Goal: Task Accomplishment & Management: Manage account settings

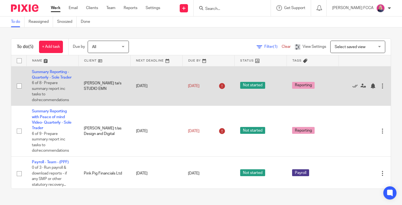
scroll to position [34, 0]
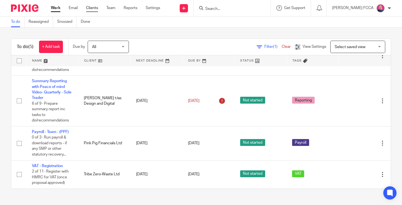
click at [91, 6] on link "Clients" at bounding box center [92, 7] width 12 height 5
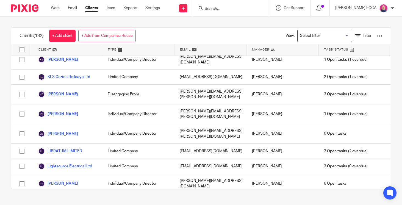
scroll to position [1693, 0]
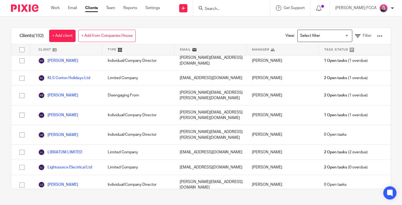
checkbox input "true"
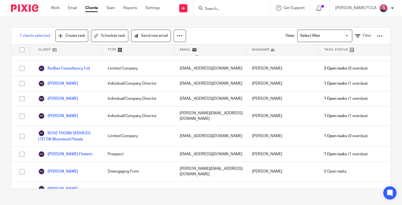
scroll to position [2446, 0]
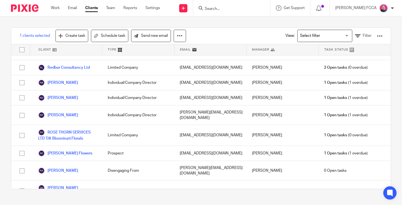
checkbox input "true"
click at [150, 36] on link "Send new email" at bounding box center [151, 36] width 40 height 12
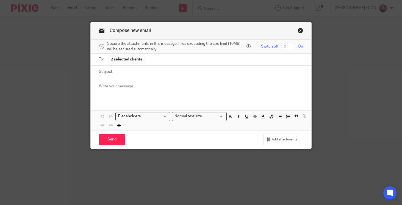
click at [133, 74] on input "Subject:" at bounding box center [209, 72] width 187 height 12
type input "Your DD"
click at [160, 119] on input "Search for option" at bounding box center [141, 116] width 51 height 6
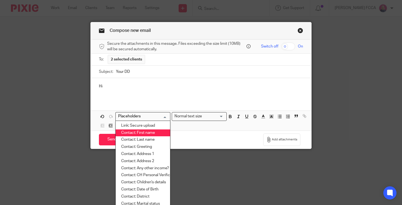
click at [154, 132] on li "Contact: First name" at bounding box center [143, 132] width 54 height 7
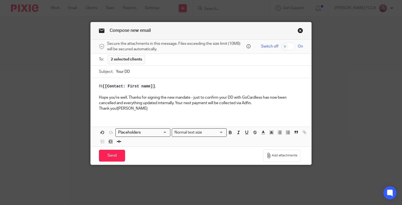
click at [98, 109] on div "Hi [[Contact: First name]] , Hope you're well. Thanks for signing the new manda…" at bounding box center [201, 96] width 221 height 37
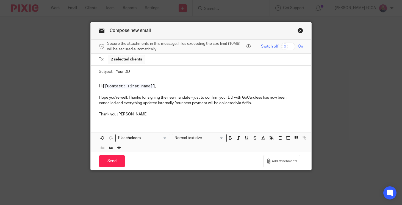
click at [119, 114] on p "Thank you!Cheryl" at bounding box center [201, 114] width 204 height 5
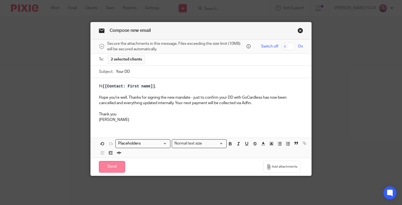
click at [111, 171] on input "Send" at bounding box center [112, 167] width 26 height 12
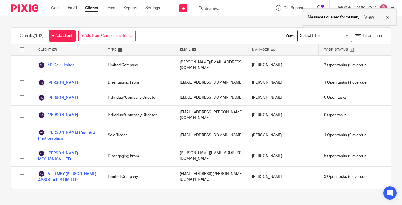
click at [389, 17] on div "View" at bounding box center [375, 17] width 31 height 7
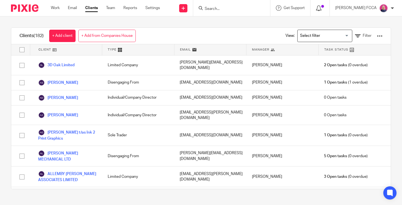
click at [321, 8] on icon at bounding box center [318, 7] width 5 height 5
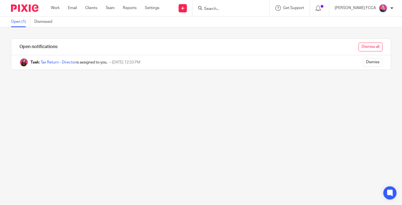
click at [369, 43] on input "Dismiss all" at bounding box center [370, 47] width 24 height 9
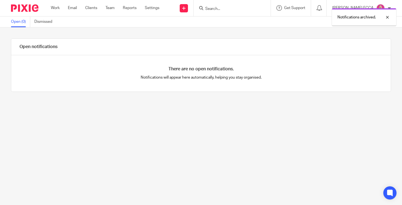
click at [22, 6] on img at bounding box center [24, 7] width 27 height 7
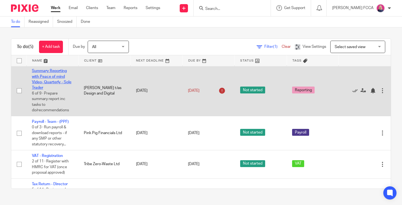
scroll to position [63, 0]
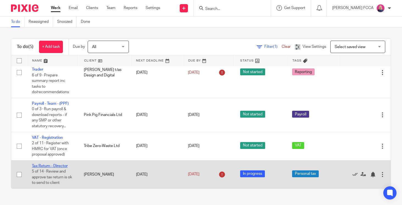
click at [54, 166] on link "Tax Return - Director" at bounding box center [50, 166] width 36 height 4
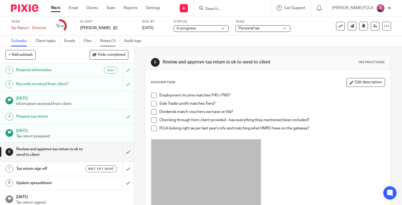
click at [108, 40] on link "Notes (1)" at bounding box center [110, 41] width 20 height 11
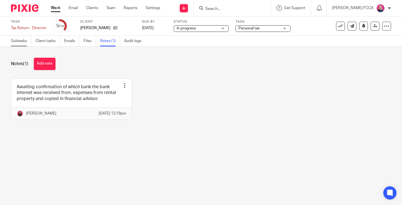
click at [22, 43] on link "Subtasks" at bounding box center [21, 41] width 20 height 11
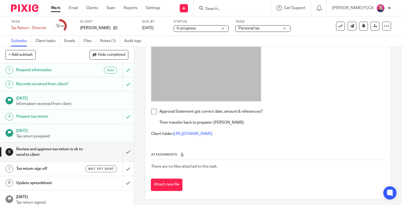
scroll to position [109, 0]
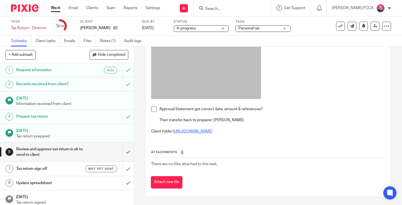
click at [202, 130] on link "[URL][DOMAIN_NAME]" at bounding box center [192, 131] width 39 height 4
click at [155, 109] on span at bounding box center [153, 108] width 5 height 5
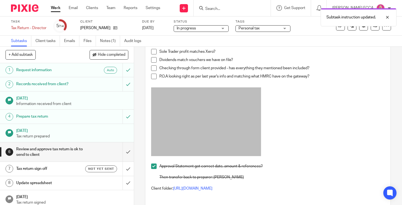
scroll to position [0, 0]
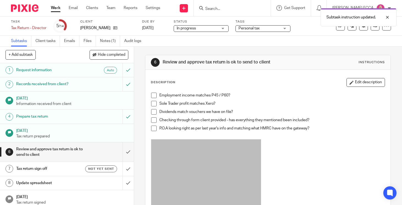
click at [154, 96] on span at bounding box center [153, 95] width 5 height 5
click at [154, 112] on span at bounding box center [153, 111] width 5 height 5
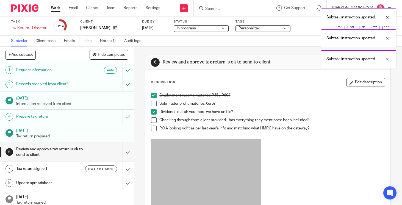
click at [155, 119] on span at bounding box center [153, 119] width 5 height 5
click at [155, 127] on span at bounding box center [153, 128] width 5 height 5
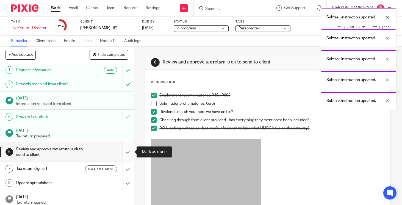
click at [128, 147] on input "submit" at bounding box center [67, 152] width 134 height 20
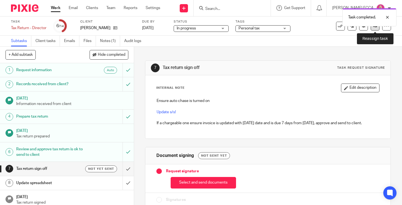
click at [375, 28] on icon at bounding box center [375, 26] width 4 height 4
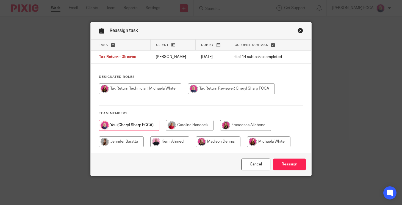
click at [151, 91] on input "radio" at bounding box center [140, 88] width 82 height 11
radio input "true"
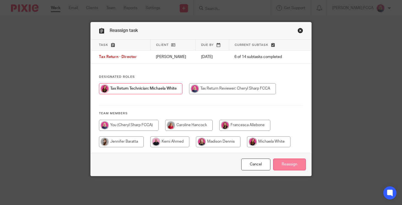
click at [290, 166] on input "Reassign" at bounding box center [289, 164] width 33 height 12
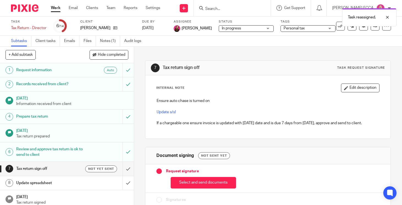
click at [23, 8] on img at bounding box center [24, 7] width 27 height 7
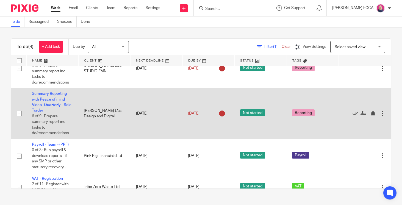
scroll to position [34, 0]
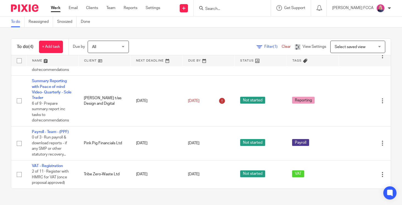
click at [233, 9] on input "Search" at bounding box center [229, 9] width 49 height 5
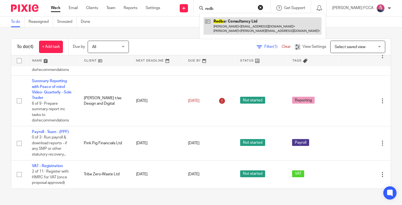
type input "redb"
click at [228, 27] on link at bounding box center [263, 25] width 118 height 17
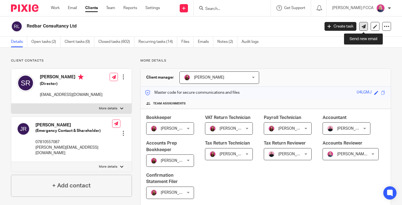
click at [364, 27] on icon at bounding box center [363, 26] width 4 height 4
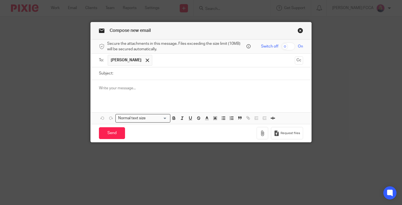
click at [176, 77] on input "Subject:" at bounding box center [209, 73] width 187 height 12
type input "Your DD"
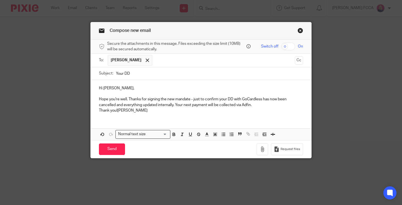
click at [99, 110] on p "Thank you!Cheryl" at bounding box center [201, 110] width 204 height 5
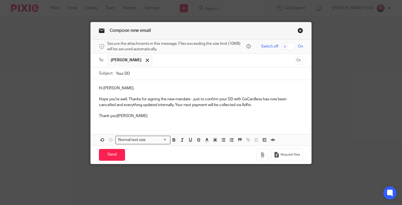
click at [119, 116] on p "Thank you!Cheryl" at bounding box center [201, 115] width 204 height 5
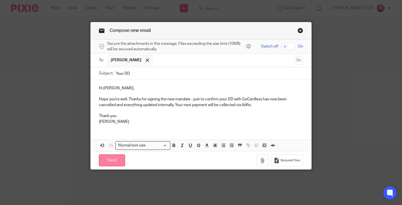
click at [109, 161] on input "Send" at bounding box center [112, 160] width 26 height 12
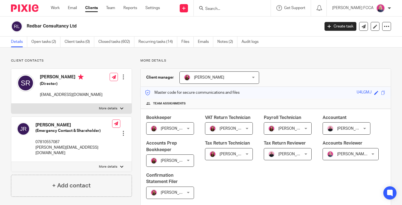
click at [236, 9] on input "Search" at bounding box center [229, 9] width 49 height 5
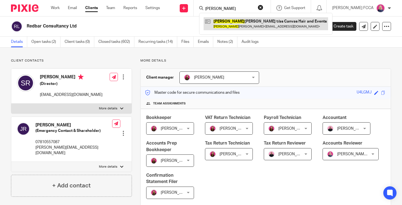
type input "stacey"
click at [238, 20] on link at bounding box center [266, 23] width 124 height 13
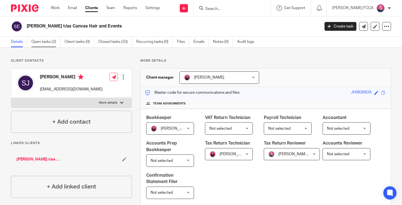
click at [47, 42] on link "Open tasks (2)" at bounding box center [45, 42] width 29 height 11
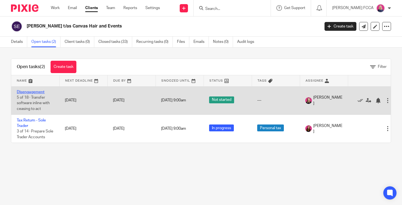
click at [36, 93] on link "Disengagement" at bounding box center [31, 92] width 28 height 4
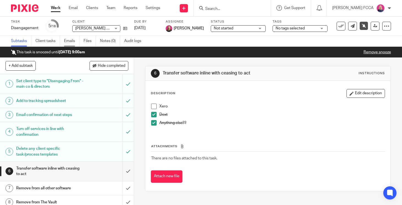
click at [71, 41] on link "Emails" at bounding box center [71, 41] width 15 height 11
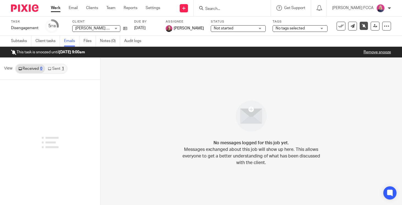
click at [62, 69] on div "1" at bounding box center [63, 69] width 2 height 4
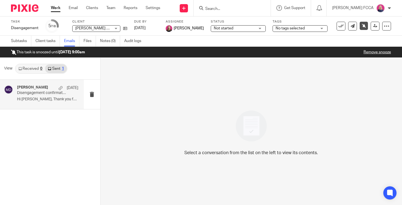
click at [52, 100] on p "Hi Stacey, Thank you for advising in your..." at bounding box center [47, 99] width 61 height 5
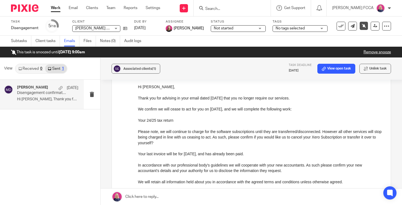
scroll to position [49, 0]
click at [23, 10] on img at bounding box center [24, 7] width 27 height 7
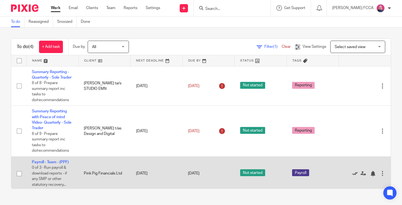
click at [355, 176] on icon at bounding box center [354, 173] width 5 height 5
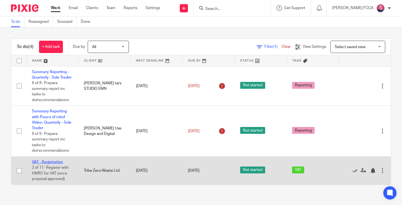
click at [48, 163] on link "VAT - Registration" at bounding box center [47, 162] width 31 height 4
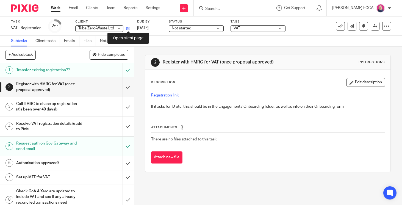
click at [128, 27] on icon at bounding box center [128, 28] width 4 height 4
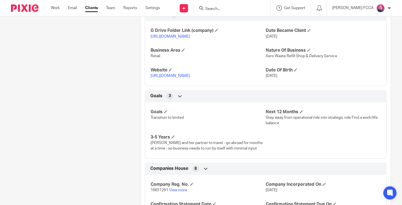
scroll to position [235, 0]
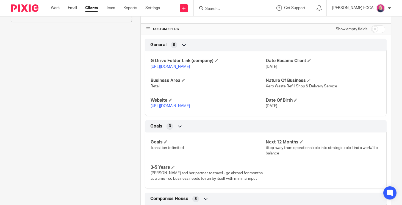
click at [177, 68] on link "https://drive.google.com/drive/folders/1EKWGJpfr3NBARtakZ1WrFS6JvDfMx8B2?usp=dr…" at bounding box center [170, 67] width 39 height 4
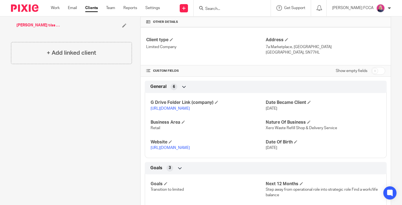
scroll to position [172, 0]
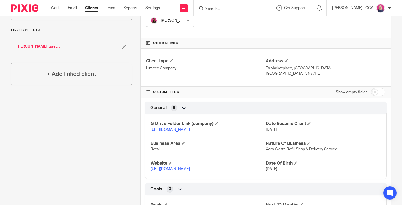
click at [39, 44] on link "[PERSON_NAME] t/as Tribe Zero Waste" at bounding box center [38, 46] width 44 height 5
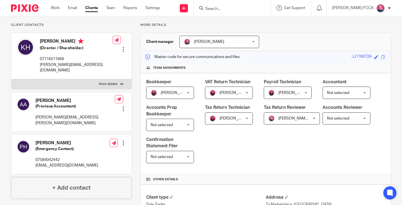
scroll to position [32, 0]
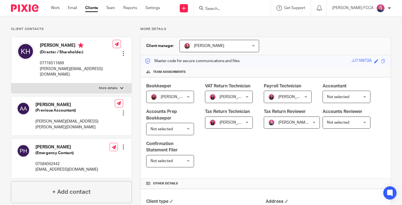
click at [119, 83] on label "More details" at bounding box center [71, 88] width 120 height 10
click at [11, 83] on input "More details" at bounding box center [11, 83] width 0 height 0
checkbox input "true"
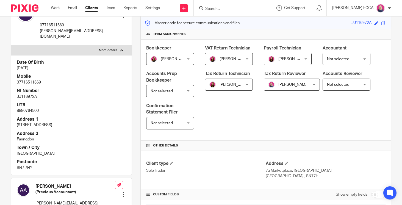
scroll to position [71, 0]
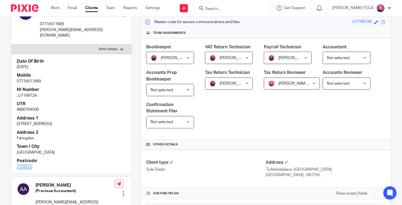
drag, startPoint x: 32, startPoint y: 161, endPoint x: 16, endPoint y: 161, distance: 15.9
click at [17, 164] on p "SN7 7HY" at bounding box center [71, 166] width 109 height 5
copy p "SN7 7HY"
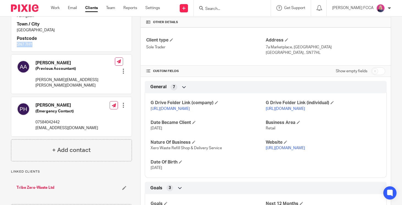
scroll to position [258, 0]
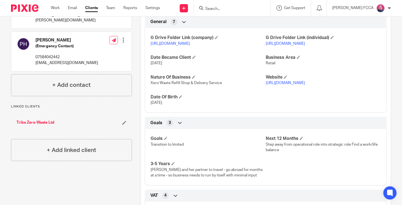
click at [37, 120] on link "Tribe Zero-Waste Ltd" at bounding box center [35, 122] width 38 height 5
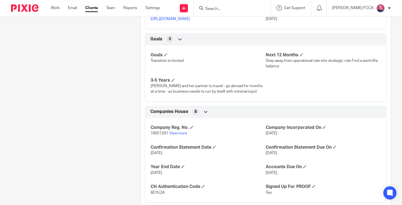
scroll to position [332, 0]
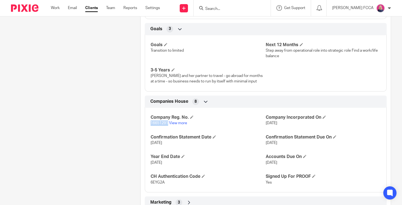
drag, startPoint x: 168, startPoint y: 128, endPoint x: 151, endPoint y: 129, distance: 17.6
click at [151, 125] on span "16651291" at bounding box center [160, 123] width 18 height 4
copy span "16651291"
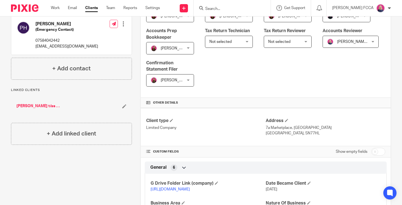
scroll to position [0, 0]
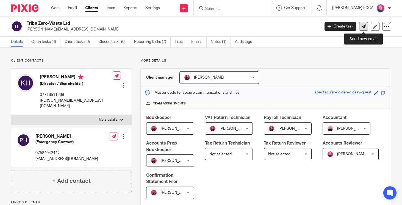
click at [364, 27] on icon at bounding box center [363, 26] width 4 height 4
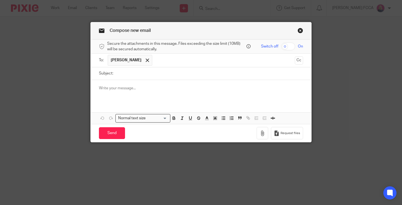
click at [173, 74] on input "Subject:" at bounding box center [209, 73] width 187 height 12
type input "VAT Registration"
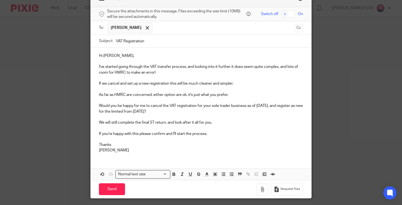
scroll to position [48, 0]
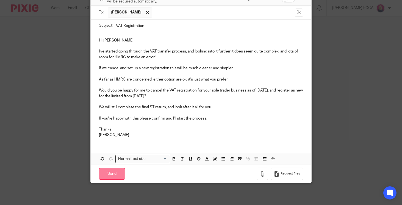
click at [107, 175] on input "Send" at bounding box center [112, 174] width 26 height 12
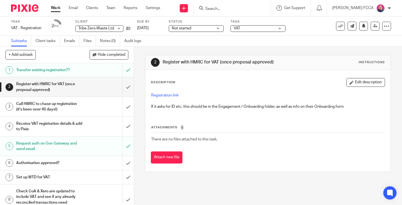
click at [24, 7] on img at bounding box center [24, 7] width 27 height 7
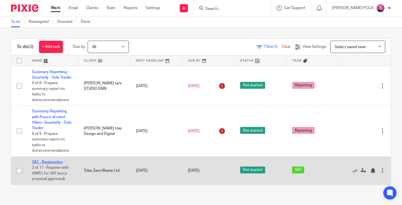
click at [52, 163] on link "VAT - Registration" at bounding box center [47, 162] width 31 height 4
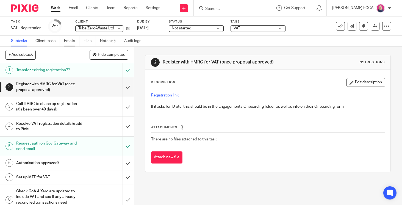
click at [71, 41] on link "Emails" at bounding box center [71, 41] width 15 height 11
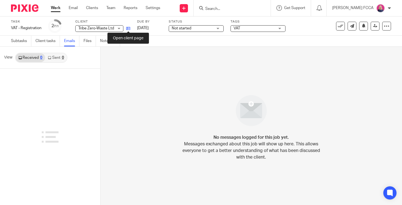
click at [129, 29] on icon at bounding box center [128, 28] width 4 height 4
click at [17, 41] on link "Subtasks" at bounding box center [21, 41] width 20 height 11
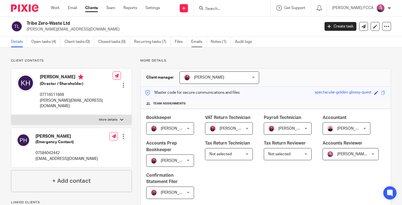
click at [199, 42] on link "Emails" at bounding box center [198, 42] width 15 height 11
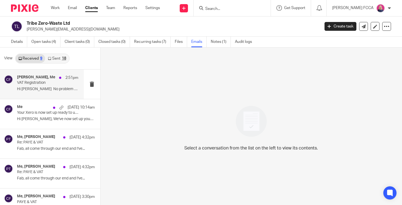
click at [48, 86] on div "Katie-Louise Herring, Me 2:51pm VAT Registration Hi Cheryl No problem whatever …" at bounding box center [47, 84] width 61 height 18
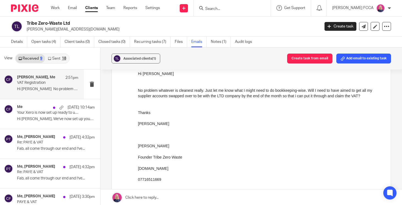
scroll to position [130, 0]
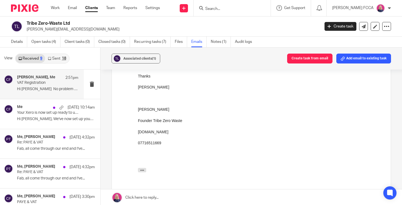
click at [141, 198] on link at bounding box center [251, 197] width 301 height 16
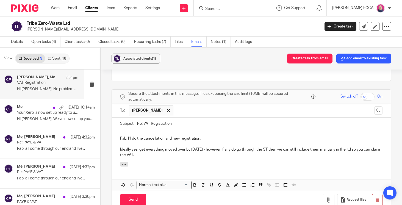
scroll to position [269, 0]
click at [199, 113] on input "text" at bounding box center [274, 110] width 196 height 11
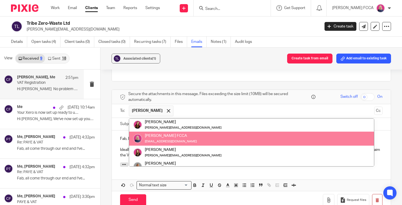
scroll to position [0, 0]
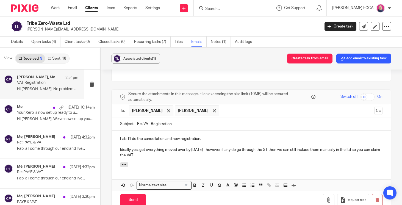
click at [155, 156] on p "Ideally yes, get everything moved over by 1st Sept - however if any do go throu…" at bounding box center [251, 152] width 262 height 11
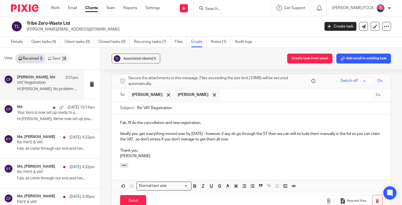
scroll to position [285, 0]
click at [129, 198] on input "Send" at bounding box center [133, 201] width 26 height 12
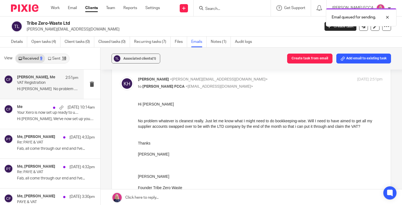
scroll to position [56, 0]
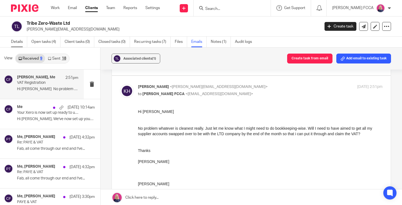
click at [14, 42] on link "Details" at bounding box center [19, 42] width 16 height 11
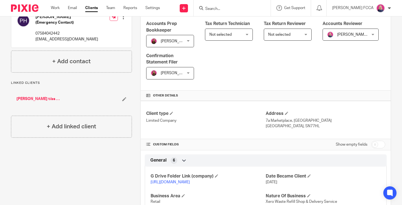
scroll to position [125, 0]
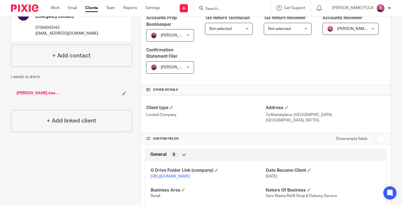
click at [36, 90] on link "[PERSON_NAME] t/as Tribe Zero Waste" at bounding box center [38, 92] width 44 height 5
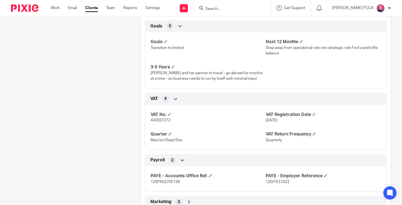
scroll to position [382, 0]
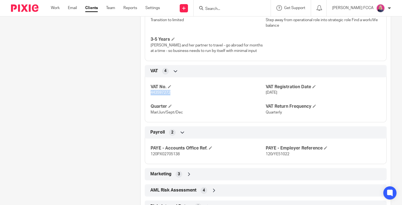
drag, startPoint x: 171, startPoint y: 98, endPoint x: 150, endPoint y: 98, distance: 20.9
click at [151, 95] on p "443597272" at bounding box center [208, 92] width 115 height 5
copy span "443597272"
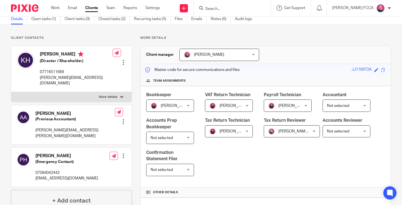
scroll to position [0, 0]
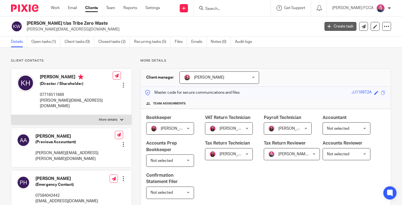
click at [346, 27] on link "Create task" at bounding box center [340, 26] width 32 height 9
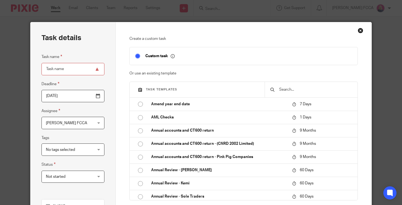
click at [295, 87] on input "text" at bounding box center [316, 90] width 74 height 6
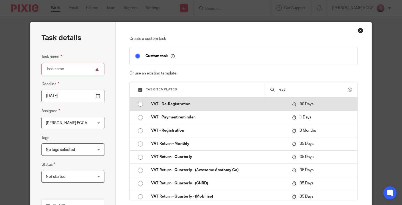
type input "vat"
click at [141, 104] on input "radio" at bounding box center [140, 104] width 10 height 10
type input "2025-11-19"
type input "VAT - De-Registration"
checkbox input "false"
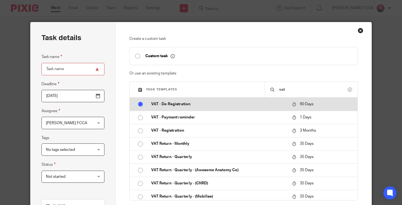
radio input "false"
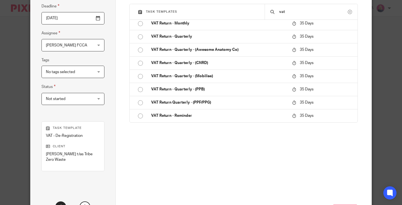
scroll to position [126, 0]
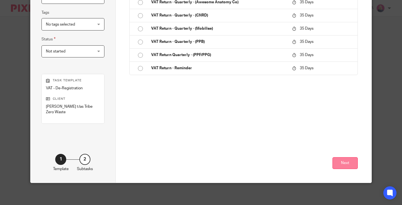
click at [344, 162] on button "Next" at bounding box center [344, 163] width 25 height 12
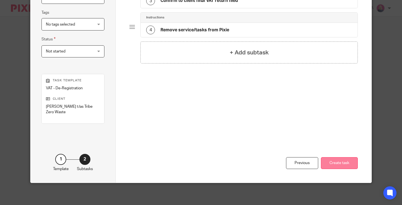
click at [335, 164] on button "Create task" at bounding box center [339, 163] width 37 height 12
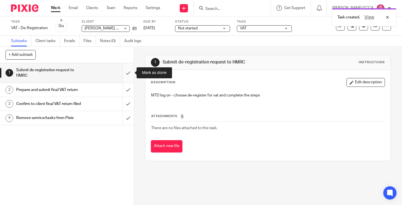
click at [129, 72] on input "submit" at bounding box center [67, 73] width 134 height 20
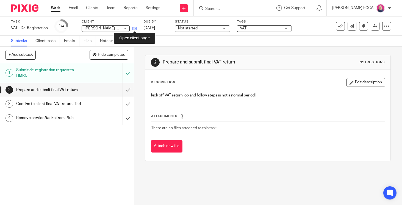
click at [135, 28] on icon at bounding box center [134, 28] width 4 height 4
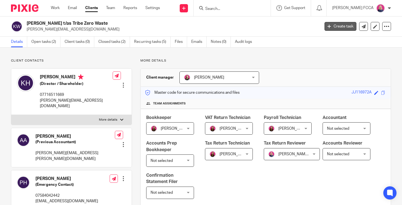
click at [343, 27] on link "Create task" at bounding box center [340, 26] width 32 height 9
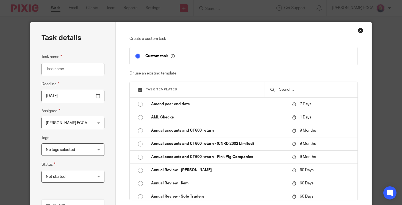
click at [300, 91] on input "text" at bounding box center [316, 90] width 74 height 6
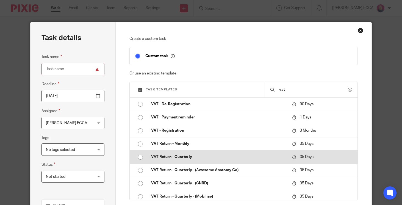
type input "vat"
click at [141, 157] on input "radio" at bounding box center [140, 157] width 10 height 10
type input "2025-09-25"
type input "VAT Return - Quarterly"
checkbox input "false"
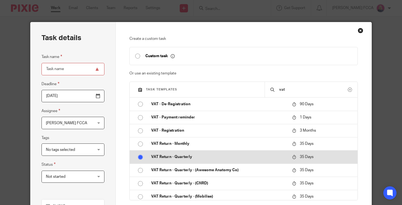
radio input "false"
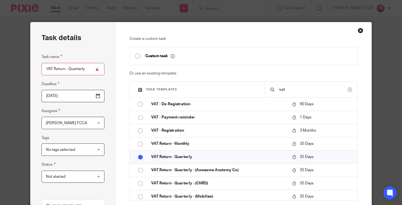
click at [94, 123] on div "Cheryl Sharp FCCA Cheryl Sharp FCCA" at bounding box center [72, 123] width 63 height 12
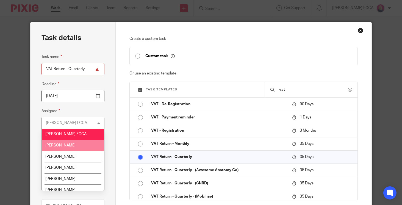
scroll to position [30, 0]
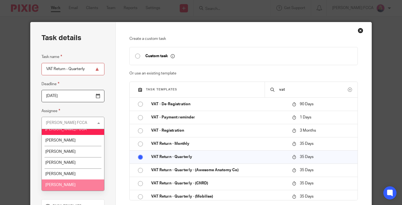
click at [77, 184] on li "[PERSON_NAME]" at bounding box center [73, 184] width 62 height 11
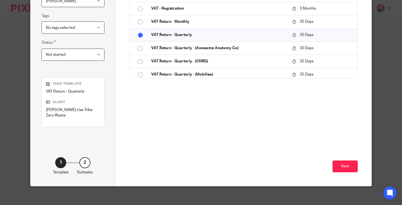
scroll to position [126, 0]
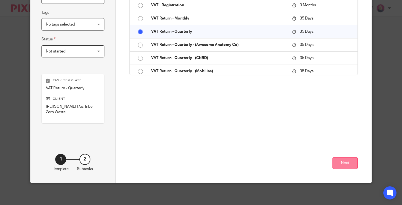
click at [340, 162] on button "Next" at bounding box center [344, 163] width 25 height 12
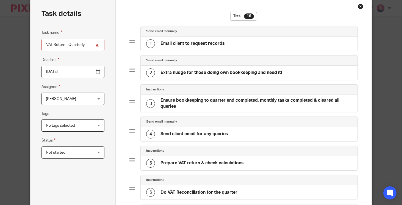
scroll to position [22, 0]
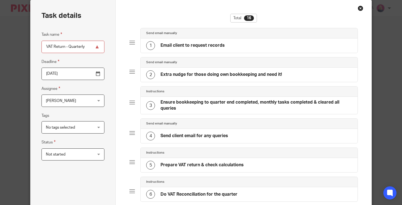
click at [256, 44] on div "1 Email client to request records" at bounding box center [249, 45] width 217 height 14
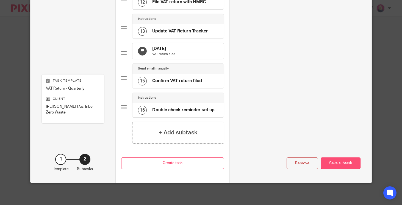
click at [334, 160] on div "Save subtask" at bounding box center [341, 163] width 40 height 12
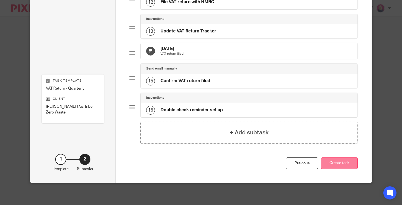
click at [334, 163] on button "Create task" at bounding box center [339, 163] width 37 height 12
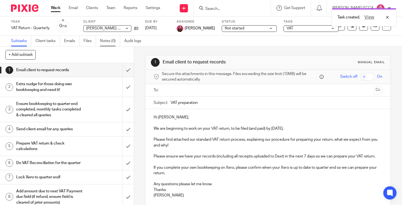
click at [106, 41] on link "Notes (0)" at bounding box center [110, 41] width 20 height 11
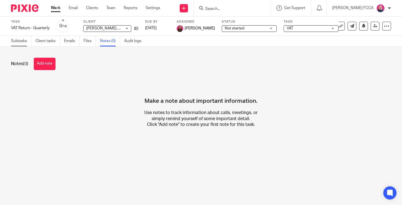
click at [21, 40] on link "Subtasks" at bounding box center [21, 41] width 20 height 11
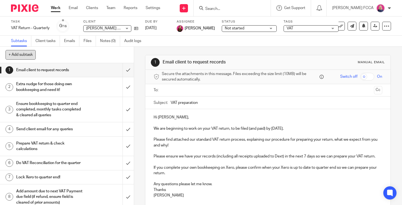
click at [21, 55] on button "+ Add subtask" at bounding box center [20, 54] width 30 height 9
type input "S"
type input "Check last return showing correctly"
click at [121, 55] on p "+ Add" at bounding box center [120, 54] width 16 height 9
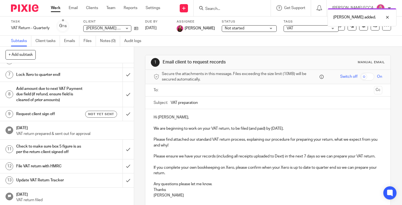
scroll to position [146, 0]
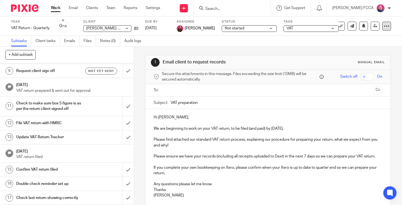
click at [386, 27] on icon at bounding box center [386, 25] width 5 height 5
click at [361, 48] on link "Advanced task editor" at bounding box center [369, 48] width 36 height 4
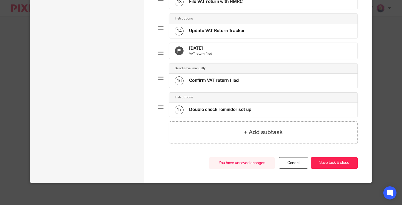
scroll to position [435, 0]
click at [343, 162] on button "Save task & close" at bounding box center [334, 163] width 47 height 12
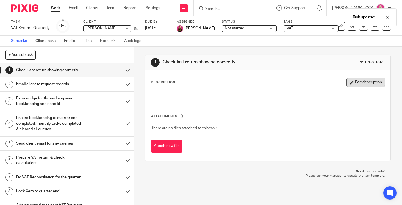
click at [364, 83] on button "Edit description" at bounding box center [365, 82] width 38 height 9
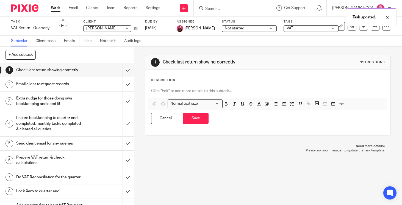
click at [216, 90] on p at bounding box center [267, 90] width 233 height 5
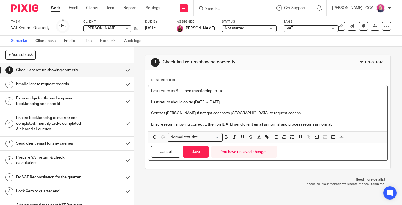
click at [235, 91] on p "Last return as ST - then transferring to Ltd" at bounding box center [267, 90] width 233 height 5
click at [199, 152] on button "Save" at bounding box center [196, 152] width 26 height 12
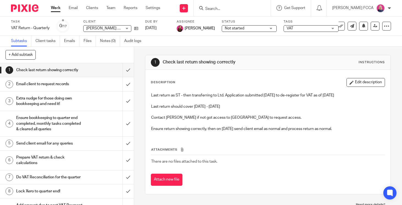
click at [22, 10] on img at bounding box center [24, 7] width 27 height 7
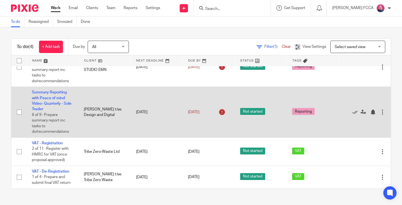
scroll to position [22, 0]
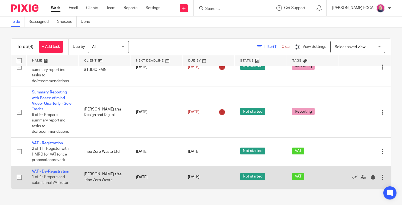
click at [53, 170] on link "VAT - De-Registration" at bounding box center [50, 171] width 37 height 4
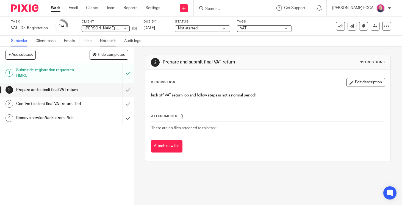
click at [106, 41] on link "Notes (0)" at bounding box center [110, 41] width 20 height 11
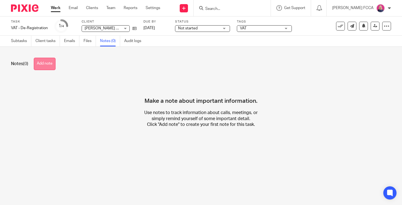
click at [46, 63] on button "Add note" at bounding box center [45, 64] width 22 height 12
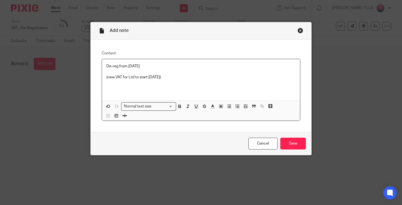
click at [146, 66] on p "De-reg from 31st Aug" at bounding box center [200, 65] width 189 height 5
click at [286, 142] on input "Save" at bounding box center [293, 144] width 26 height 12
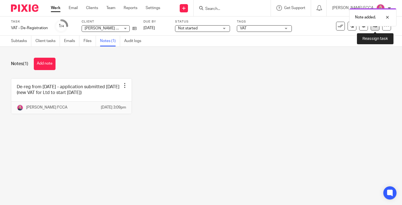
click at [375, 28] on link at bounding box center [375, 26] width 9 height 9
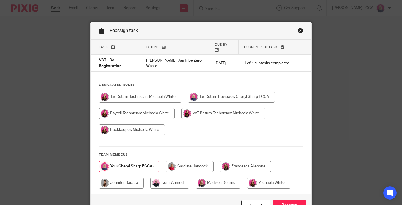
click at [145, 94] on input "radio" at bounding box center [140, 96] width 82 height 11
radio input "true"
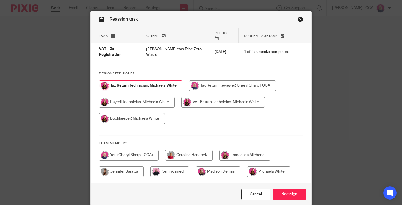
scroll to position [12, 0]
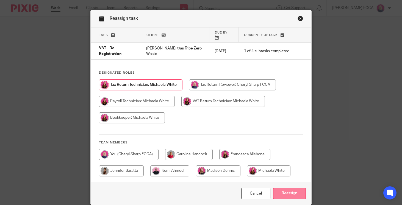
click at [285, 192] on input "Reassign" at bounding box center [289, 194] width 33 height 12
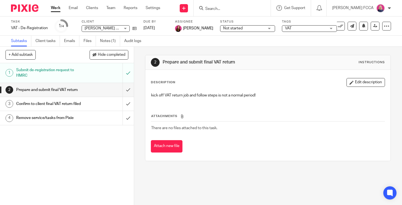
click at [74, 118] on h1 "Remove service/tasks from Pixie" at bounding box center [49, 118] width 67 height 8
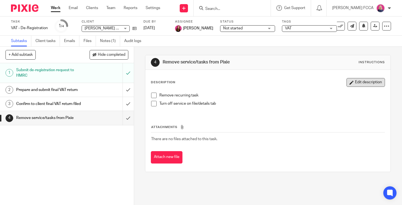
click at [366, 82] on button "Edit description" at bounding box center [365, 82] width 38 height 9
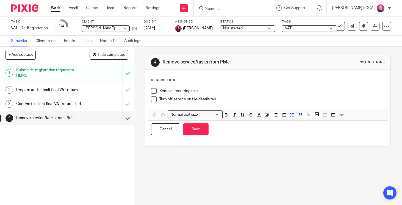
click at [207, 92] on p "Remove recurring task" at bounding box center [271, 90] width 225 height 5
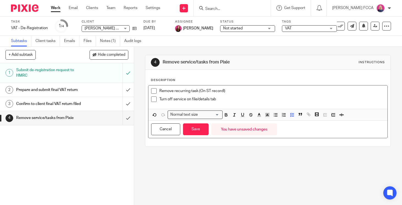
click at [224, 99] on p "Turn off service on file/details tab" at bounding box center [271, 98] width 225 height 5
click at [197, 131] on button "Save" at bounding box center [196, 129] width 26 height 12
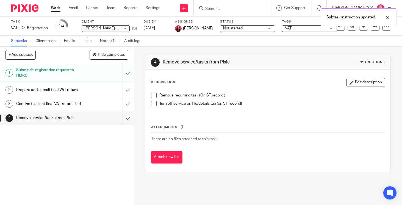
click at [26, 6] on img at bounding box center [24, 7] width 27 height 7
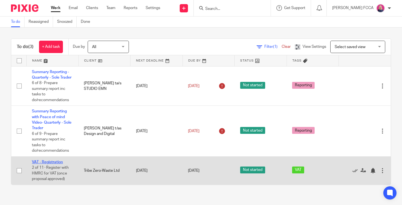
click at [46, 164] on link "VAT - Registration" at bounding box center [47, 162] width 31 height 4
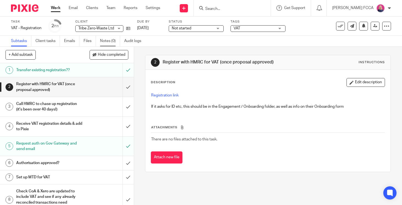
click at [108, 41] on link "Notes (0)" at bounding box center [110, 41] width 20 height 11
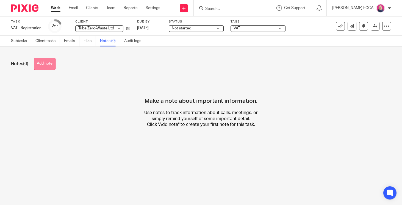
click at [48, 64] on button "Add note" at bounding box center [45, 64] width 22 height 12
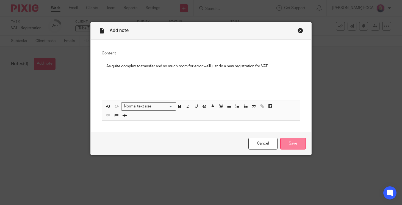
click at [294, 143] on input "Save" at bounding box center [293, 144] width 26 height 12
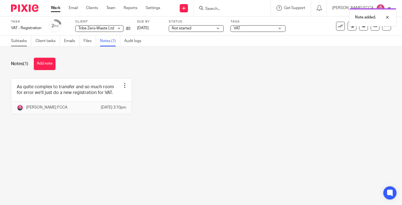
click at [19, 40] on link "Subtasks" at bounding box center [21, 41] width 20 height 11
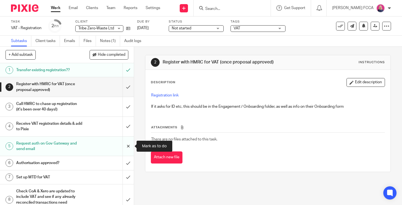
click at [127, 144] on input "submit" at bounding box center [67, 147] width 134 height 20
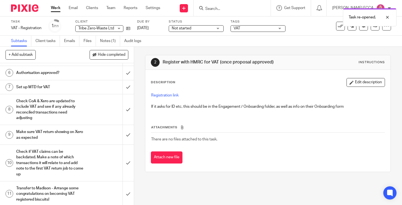
scroll to position [92, 0]
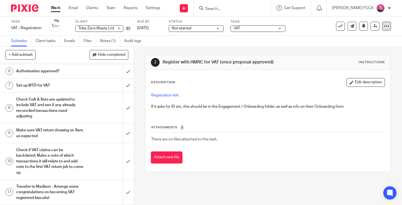
click at [388, 26] on icon at bounding box center [386, 25] width 5 height 5
click at [365, 48] on link "Advanced task editor" at bounding box center [369, 48] width 36 height 4
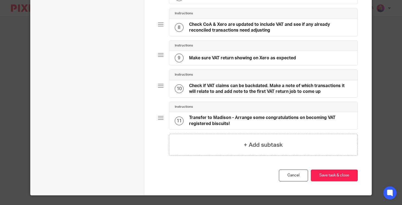
scroll to position [272, 0]
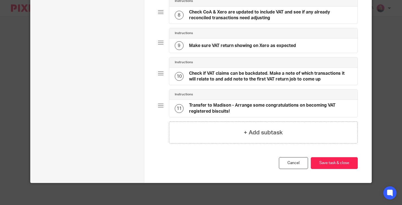
click at [233, 104] on h4 "Transfer to Madison - Arrange some congratulations on becoming VAT registered b…" at bounding box center [270, 108] width 163 height 12
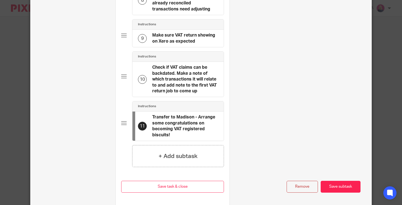
scroll to position [334, 0]
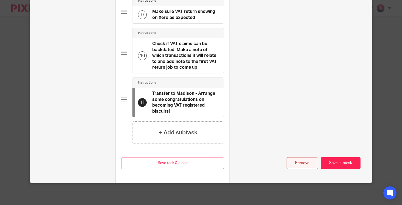
click at [304, 163] on button "Remove" at bounding box center [301, 163] width 31 height 12
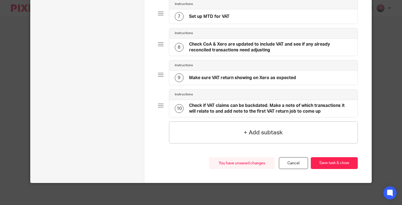
click at [254, 110] on h4 "Check if VAT claims can be backdated. Make a note of which transactions it will…" at bounding box center [270, 109] width 163 height 12
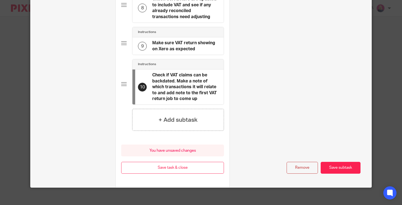
scroll to position [307, 0]
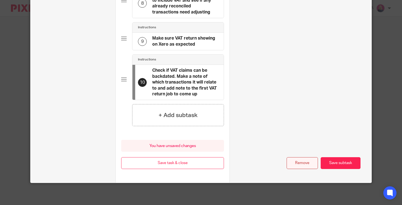
click at [298, 164] on button "Remove" at bounding box center [301, 163] width 31 height 12
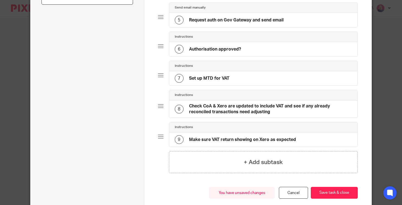
scroll to position [179, 0]
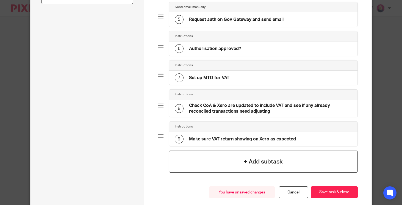
click at [261, 161] on h4 "+ Add subtask" at bounding box center [263, 161] width 39 height 9
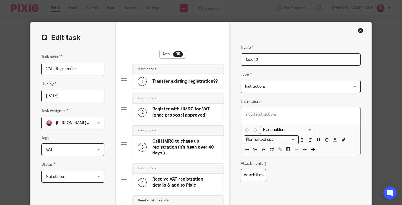
drag, startPoint x: 264, startPoint y: 62, endPoint x: 246, endPoint y: 60, distance: 18.2
click at [246, 60] on input "Task 10" at bounding box center [301, 59] width 120 height 12
type input "Ensure VAT return task set up to run quarterly"
click at [260, 90] on span "Instructions" at bounding box center [291, 87] width 92 height 12
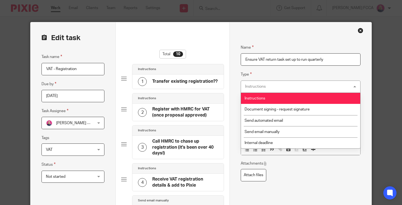
click at [260, 100] on span "Instructions" at bounding box center [254, 98] width 21 height 4
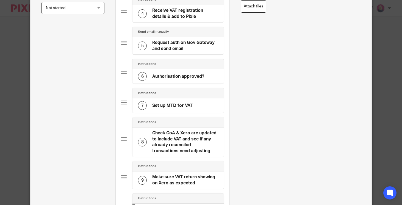
scroll to position [289, 0]
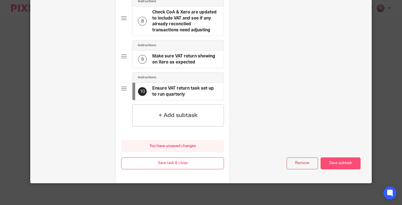
click at [336, 164] on button "Save subtask" at bounding box center [341, 163] width 40 height 12
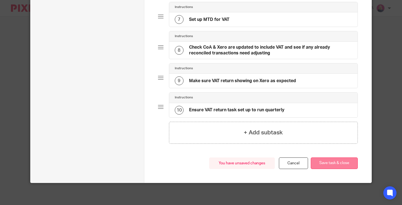
scroll to position [237, 0]
click at [330, 162] on button "Save task & close" at bounding box center [334, 163] width 47 height 12
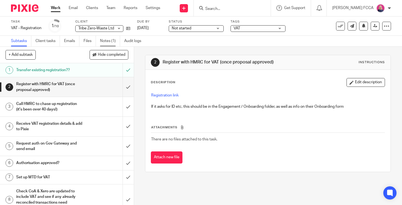
click at [107, 42] on link "Notes (1)" at bounding box center [110, 41] width 20 height 11
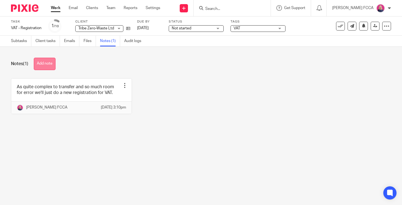
click at [46, 62] on button "Add note" at bounding box center [45, 64] width 22 height 12
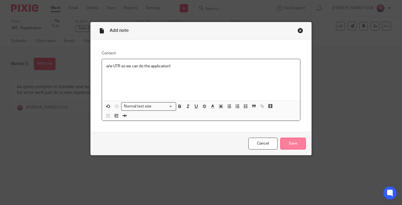
click at [297, 143] on input "Save" at bounding box center [293, 144] width 26 height 12
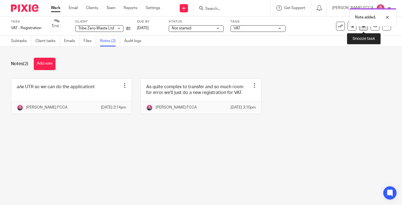
click at [363, 29] on button at bounding box center [363, 26] width 9 height 9
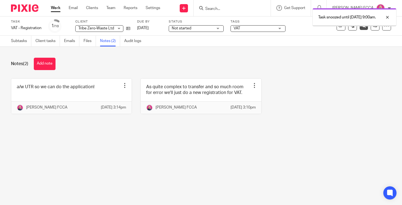
click at [26, 5] on img at bounding box center [24, 7] width 27 height 7
